Goal: Task Accomplishment & Management: Manage account settings

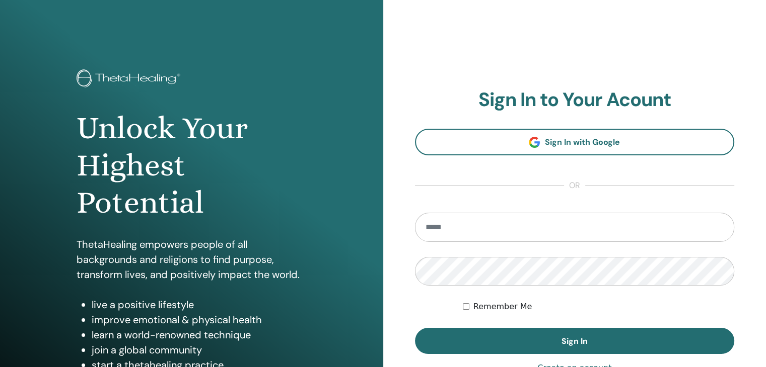
drag, startPoint x: 478, startPoint y: 228, endPoint x: 472, endPoint y: 236, distance: 10.4
click at [478, 228] on input "email" at bounding box center [575, 227] width 320 height 29
type input "**********"
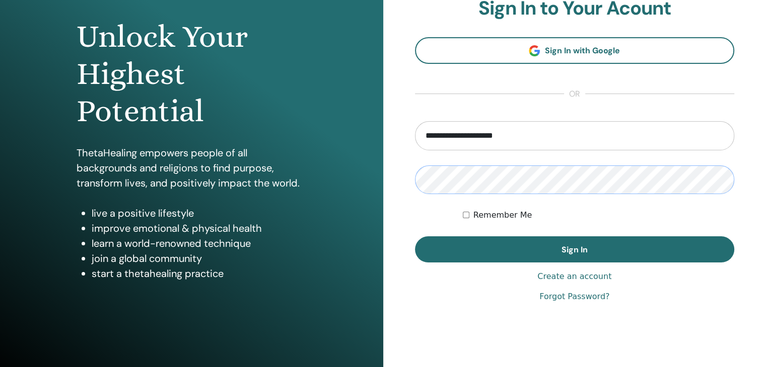
scroll to position [101, 0]
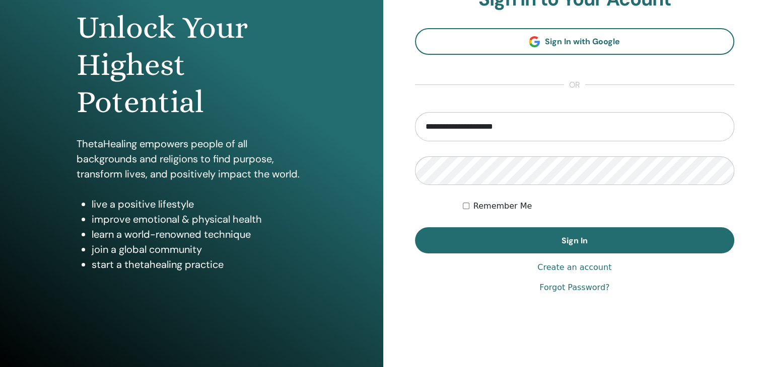
click at [587, 291] on link "Forgot Password?" at bounding box center [574, 288] width 70 height 12
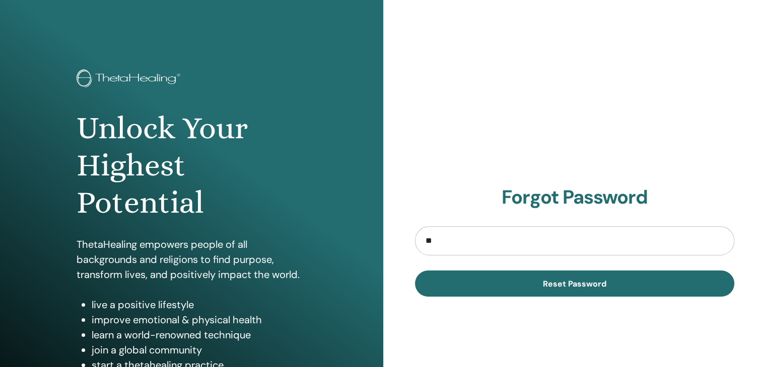
type input "**********"
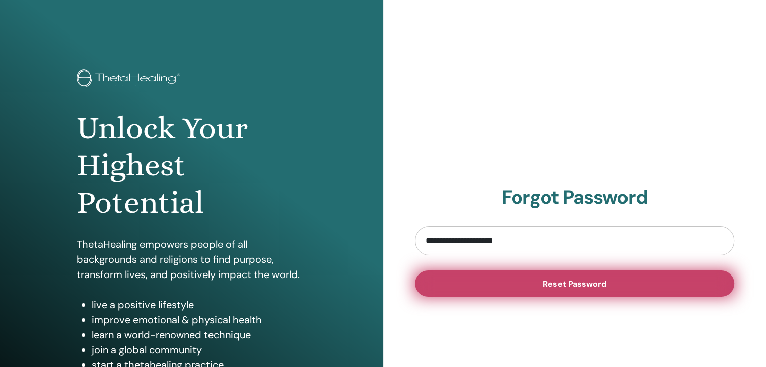
click at [573, 284] on span "Reset Password" at bounding box center [574, 284] width 63 height 11
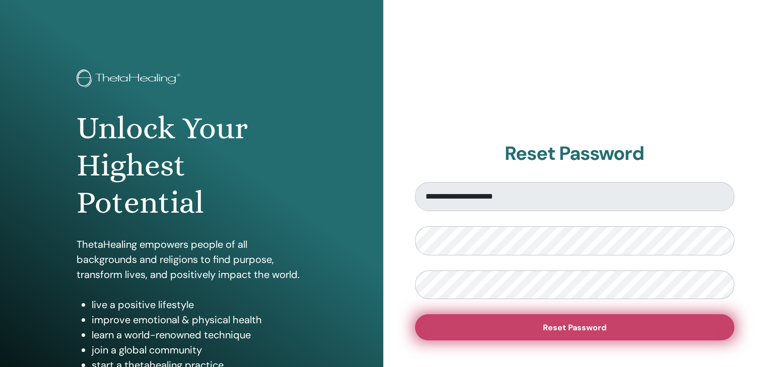
click at [577, 321] on button "Reset Password" at bounding box center [575, 328] width 320 height 26
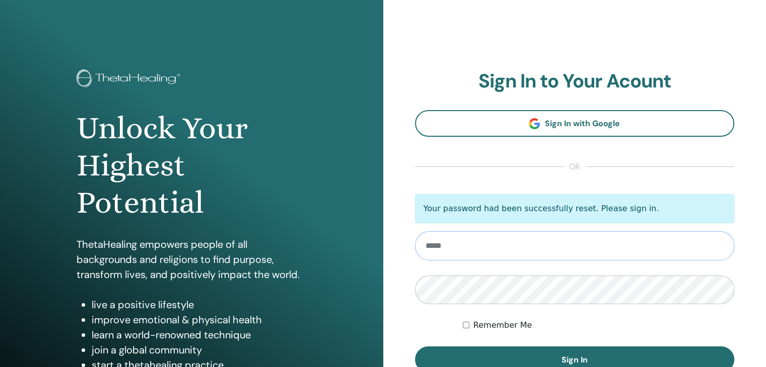
click at [500, 252] on input "email" at bounding box center [575, 246] width 320 height 29
type input "**********"
click at [415, 347] on button "Sign In" at bounding box center [575, 360] width 320 height 26
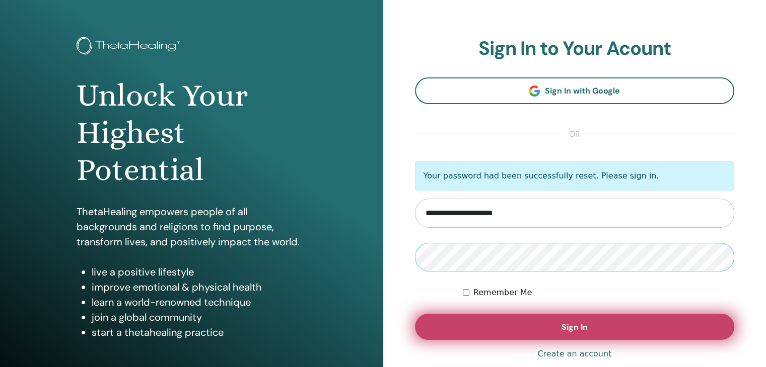
scroll to position [50, 0]
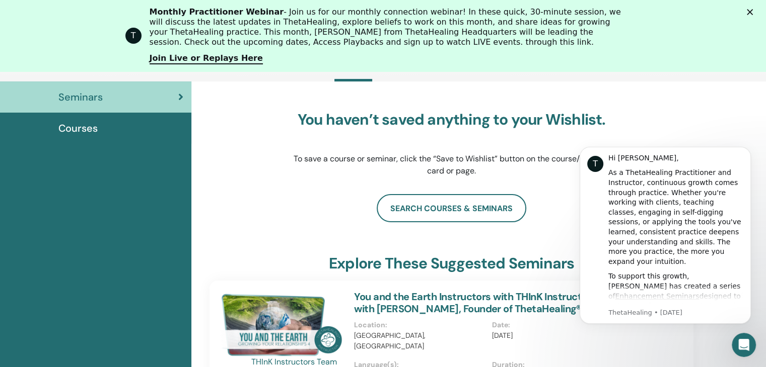
click at [691, 126] on div "You haven’t saved anything to your Wishlist. To save a course or seminar, click…" at bounding box center [451, 144] width 484 height 101
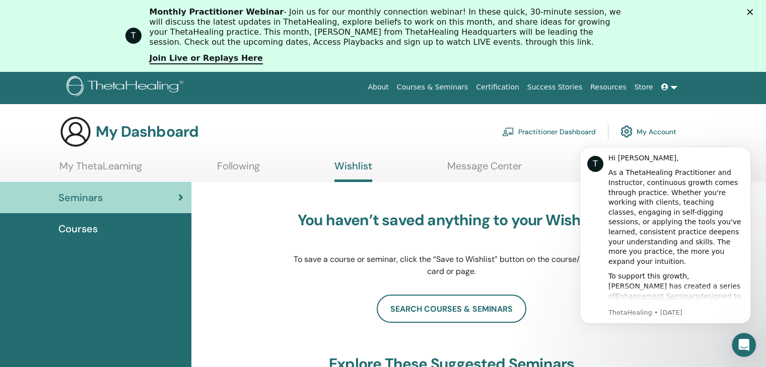
click at [522, 88] on link "Certification" at bounding box center [497, 87] width 51 height 19
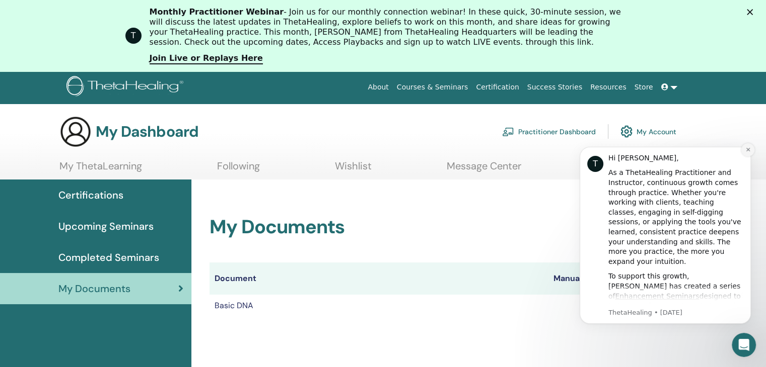
drag, startPoint x: 1311, startPoint y: 292, endPoint x: 746, endPoint y: 151, distance: 582.8
click at [746, 151] on icon "Dismiss notification" at bounding box center [748, 150] width 6 height 6
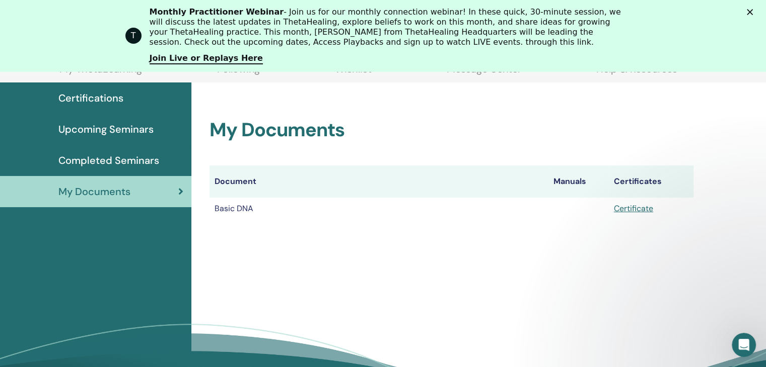
scroll to position [125, 0]
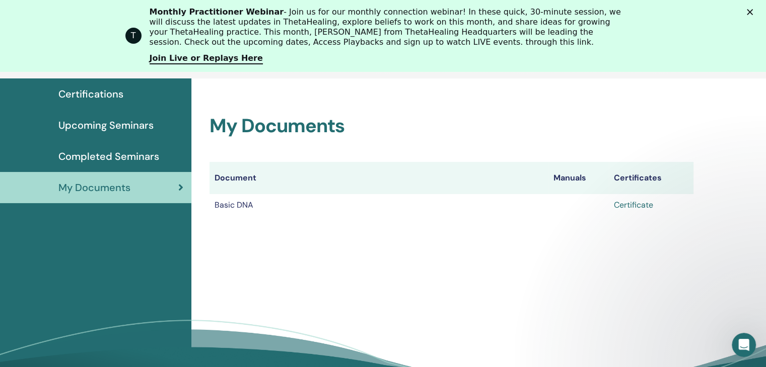
click at [636, 202] on link "Certificate" at bounding box center [633, 205] width 39 height 11
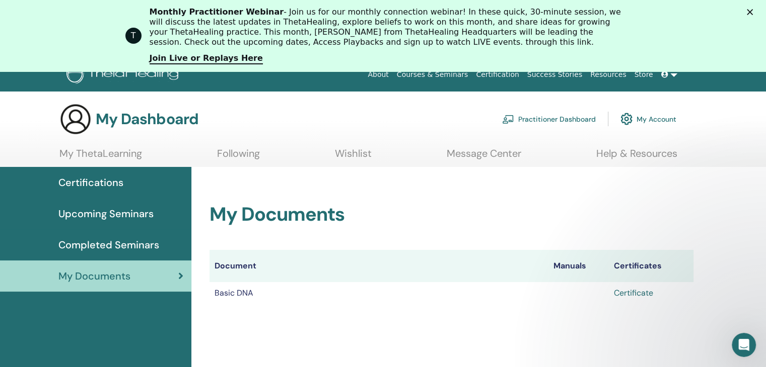
scroll to position [0, 0]
